Goal: Submit feedback/report problem

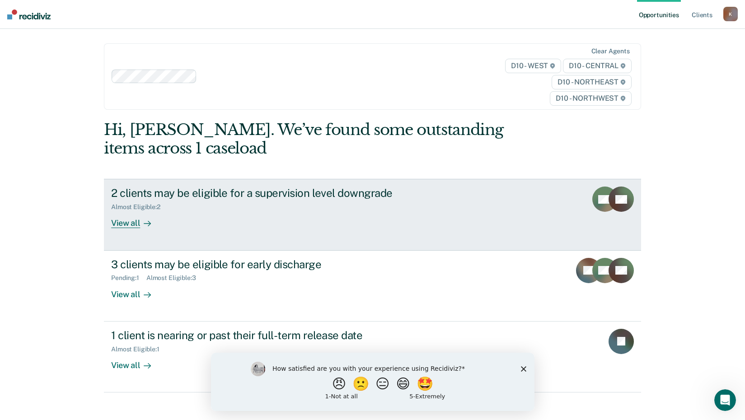
click at [258, 200] on div "2 clients may be eligible for a supervision level downgrade" at bounding box center [269, 193] width 317 height 13
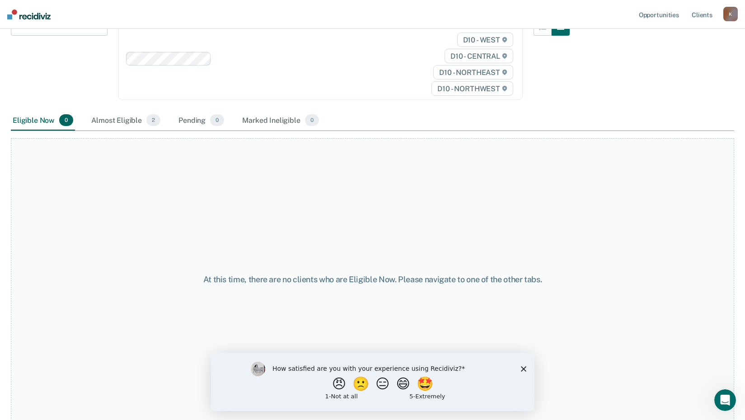
scroll to position [122, 0]
click at [335, 389] on button "😠" at bounding box center [339, 384] width 21 height 18
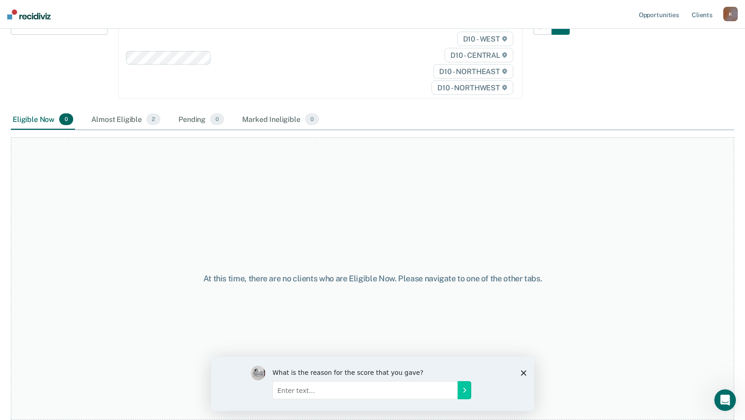
click at [328, 394] on input "Enter text..." at bounding box center [364, 390] width 185 height 18
type input "Its redundant to what we already do...and now its mandatory that we do it"
click at [465, 389] on icon "Submit your response" at bounding box center [463, 389] width 7 height 7
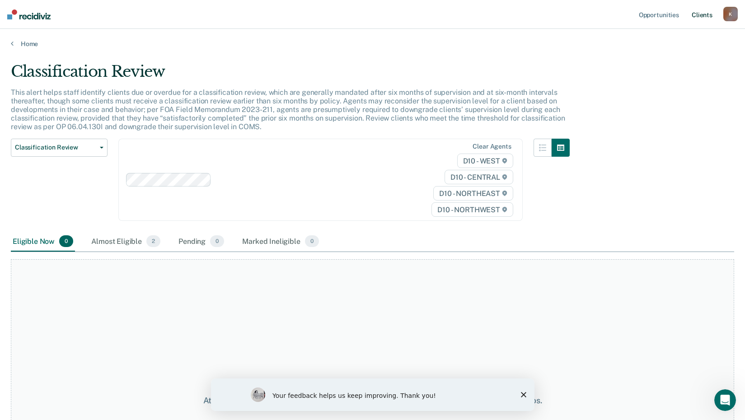
click at [706, 14] on link "Client s" at bounding box center [702, 14] width 24 height 29
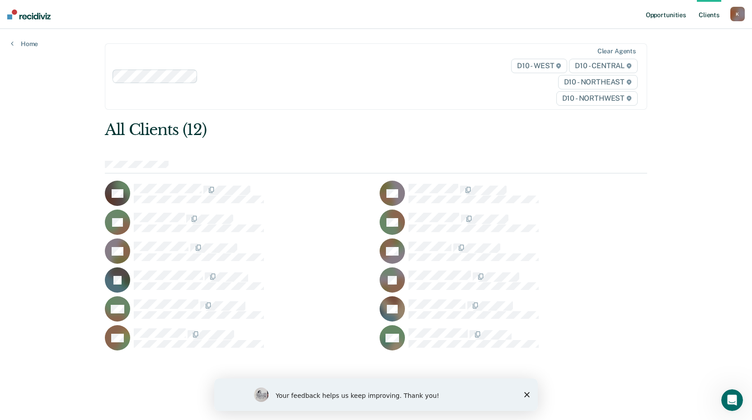
click at [672, 17] on link "Opportunities" at bounding box center [666, 14] width 44 height 29
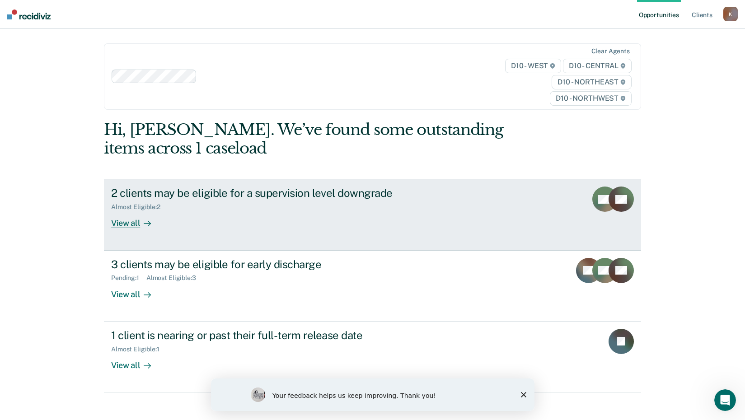
click at [123, 225] on div "View all" at bounding box center [136, 220] width 51 height 18
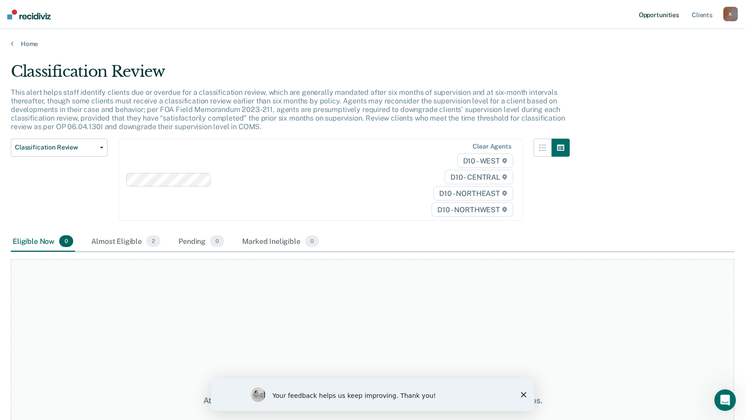
click at [659, 14] on link "Opportunities" at bounding box center [659, 14] width 44 height 29
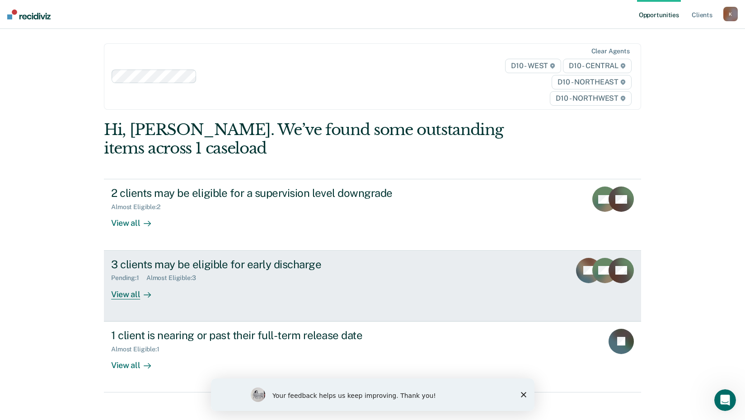
click at [127, 295] on div "View all" at bounding box center [136, 291] width 51 height 18
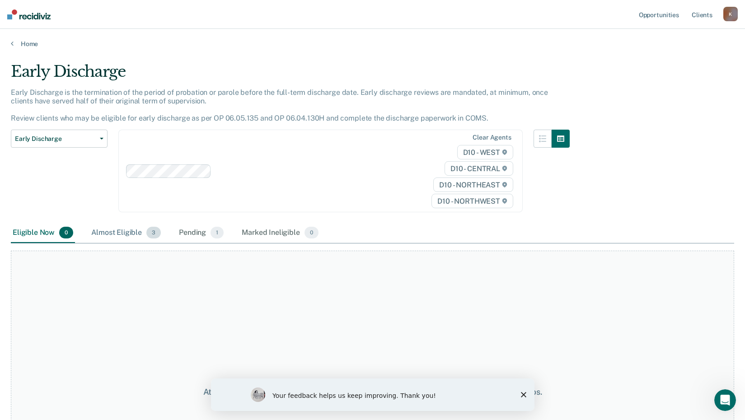
click at [111, 231] on div "Almost Eligible 3" at bounding box center [125, 233] width 73 height 20
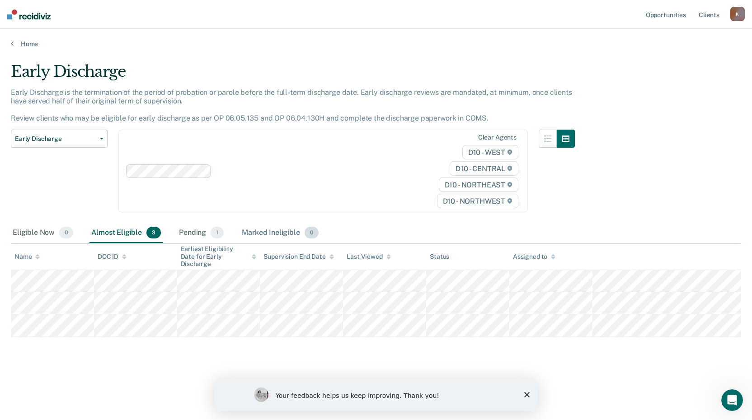
click at [266, 234] on div "Marked Ineligible 0" at bounding box center [280, 233] width 80 height 20
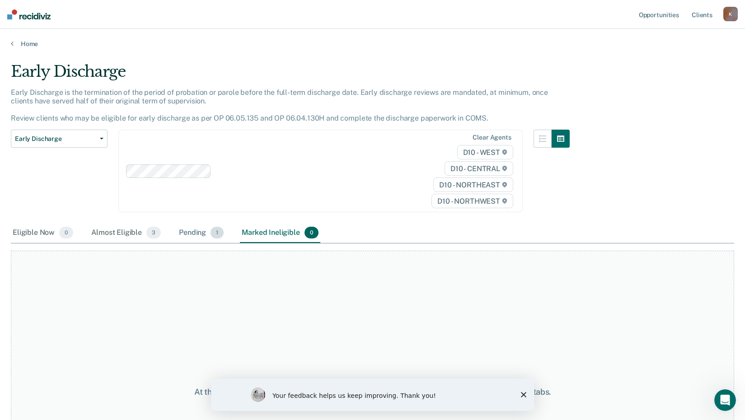
click at [188, 234] on div "Pending 1" at bounding box center [201, 233] width 48 height 20
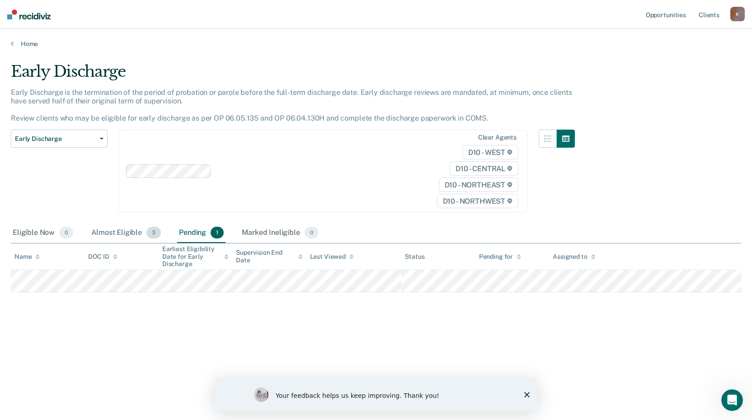
click at [121, 232] on div "Almost Eligible 3" at bounding box center [125, 233] width 73 height 20
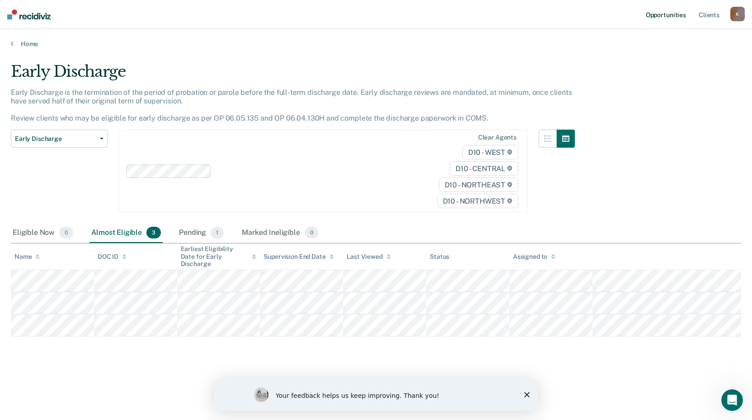
click at [663, 14] on link "Opportunities" at bounding box center [666, 14] width 44 height 29
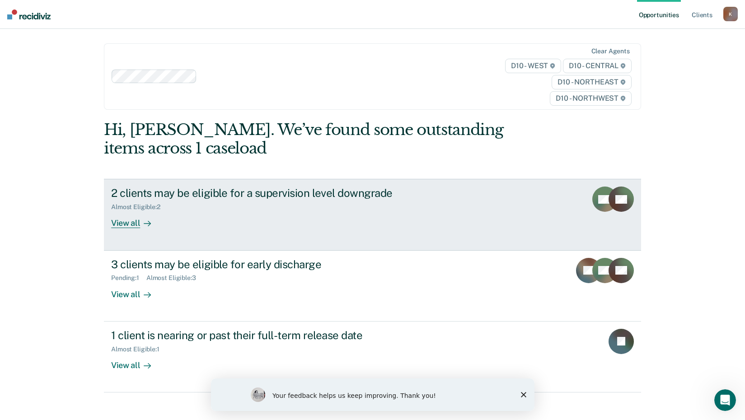
click at [120, 225] on div "View all" at bounding box center [136, 220] width 51 height 18
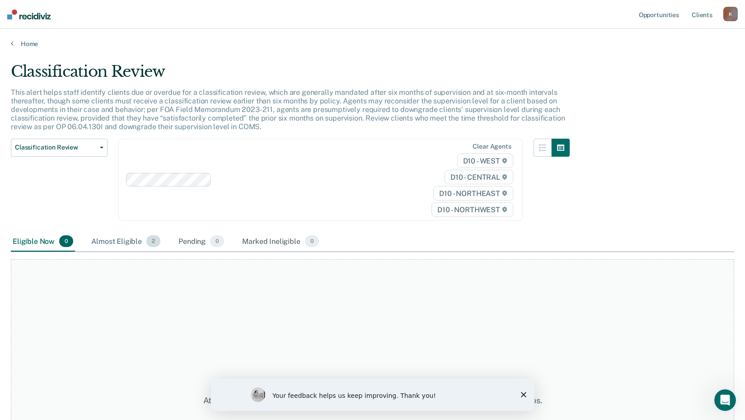
click at [127, 243] on div "Almost Eligible 2" at bounding box center [125, 242] width 73 height 20
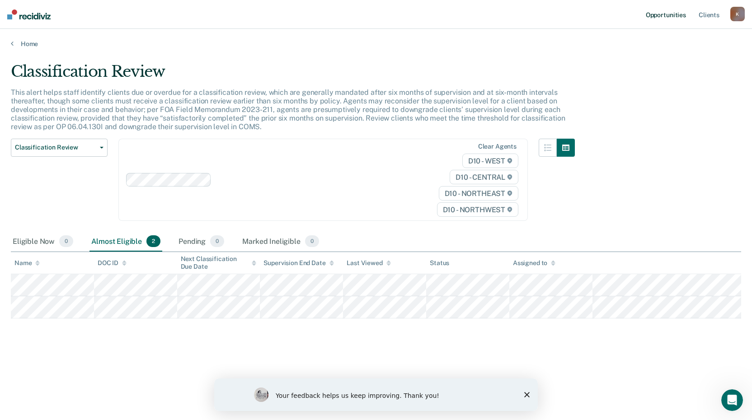
click at [654, 17] on link "Opportunities" at bounding box center [666, 14] width 44 height 29
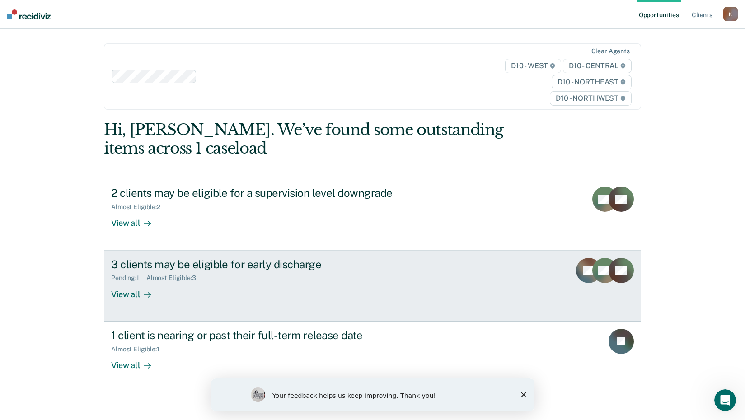
scroll to position [28, 0]
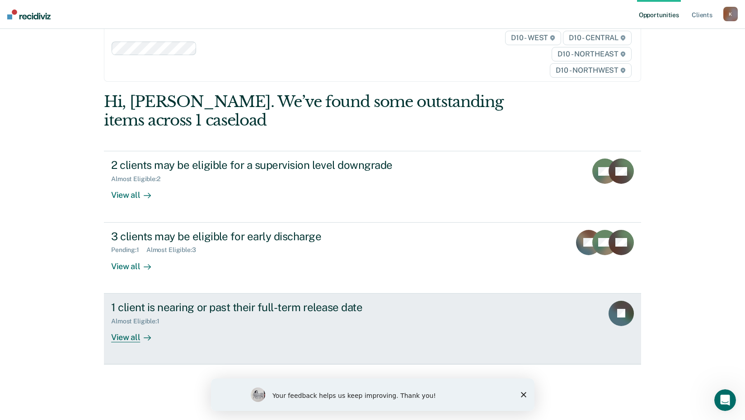
click at [118, 341] on div "View all" at bounding box center [136, 334] width 51 height 18
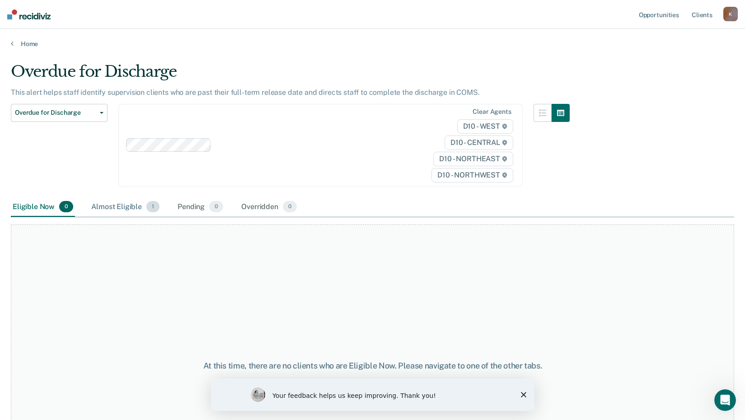
click at [117, 206] on div "Almost Eligible 1" at bounding box center [125, 207] width 72 height 20
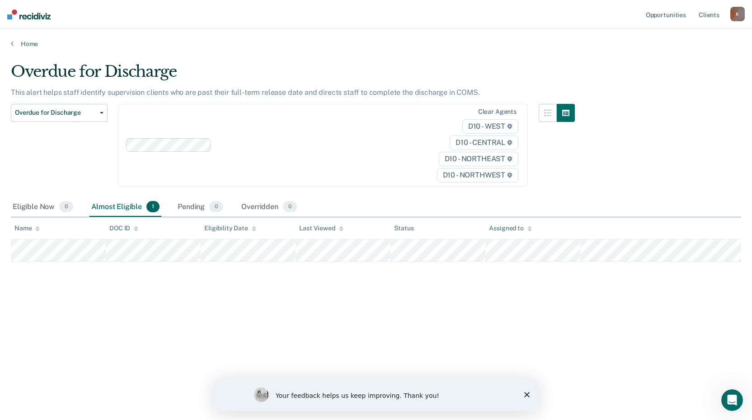
click at [384, 310] on div "Overdue for Discharge This alert helps staff identify supervision clients who a…" at bounding box center [376, 207] width 730 height 290
click at [709, 14] on link "Client s" at bounding box center [709, 14] width 24 height 29
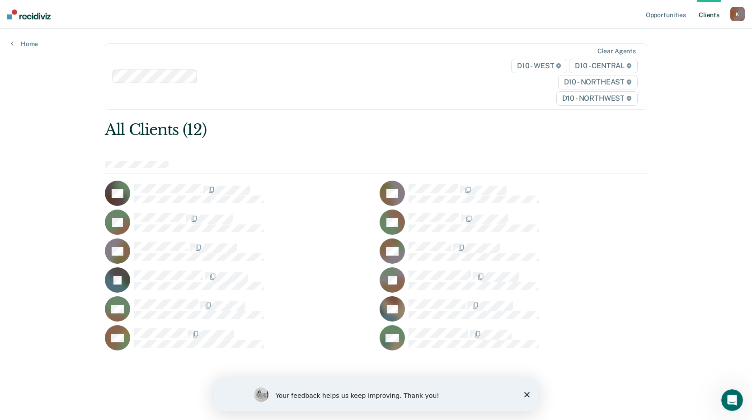
click at [47, 16] on img at bounding box center [28, 14] width 43 height 10
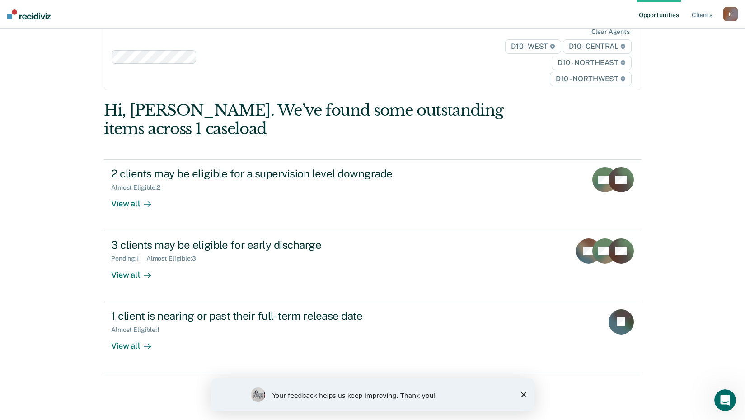
scroll to position [28, 0]
